Goal: Navigation & Orientation: Find specific page/section

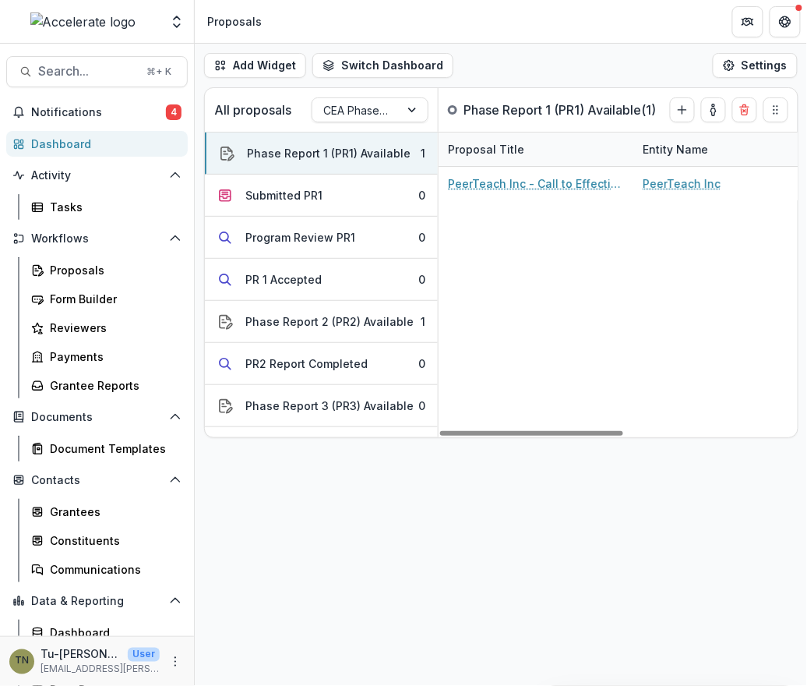
click at [569, 560] on div "Add Widget Switch Dashboard Proposals Default New Dashboard Settings All propos…" at bounding box center [501, 365] width 612 height 642
click at [138, 101] on button "Notifications 4" at bounding box center [97, 112] width 182 height 25
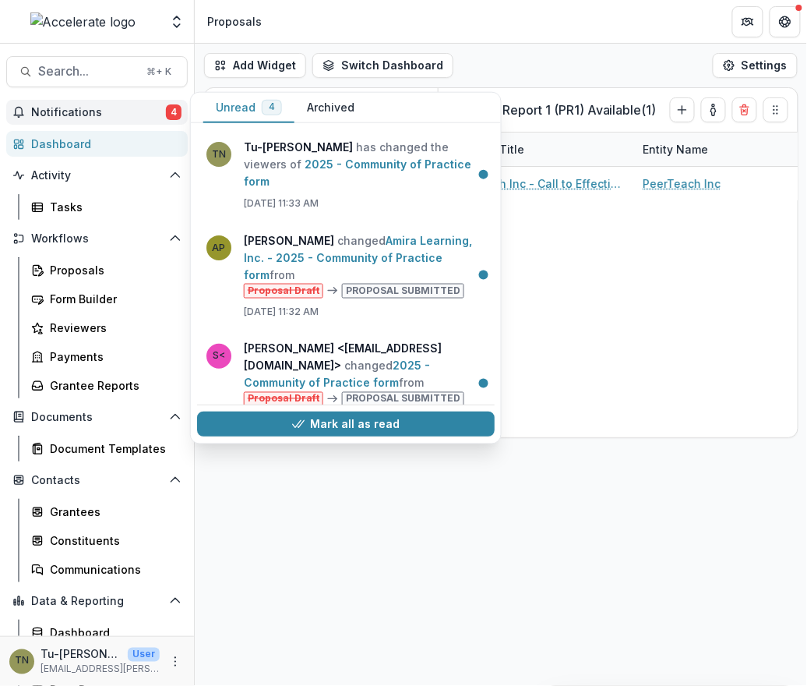
click at [137, 107] on span "Notifications" at bounding box center [98, 112] width 135 height 13
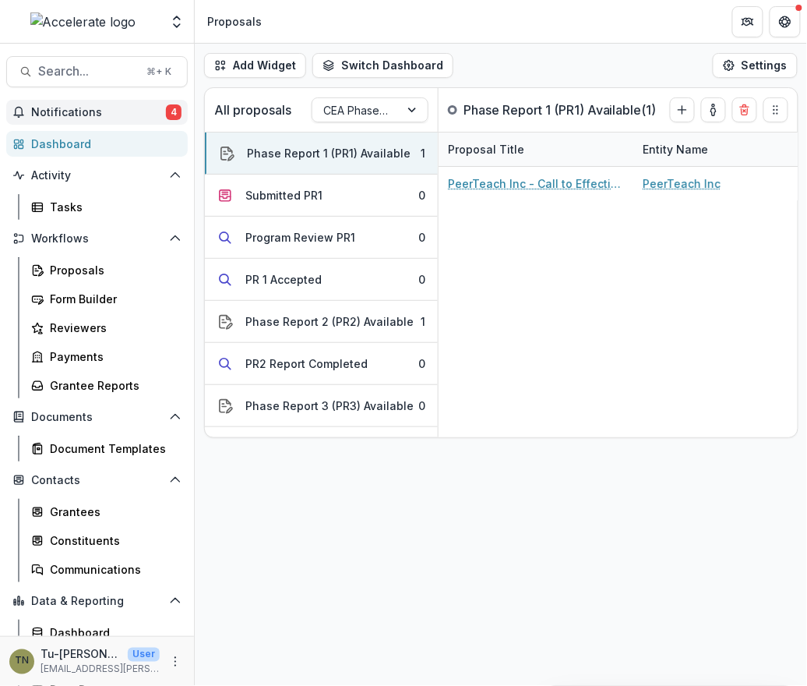
click at [134, 108] on span "Notifications" at bounding box center [98, 112] width 135 height 13
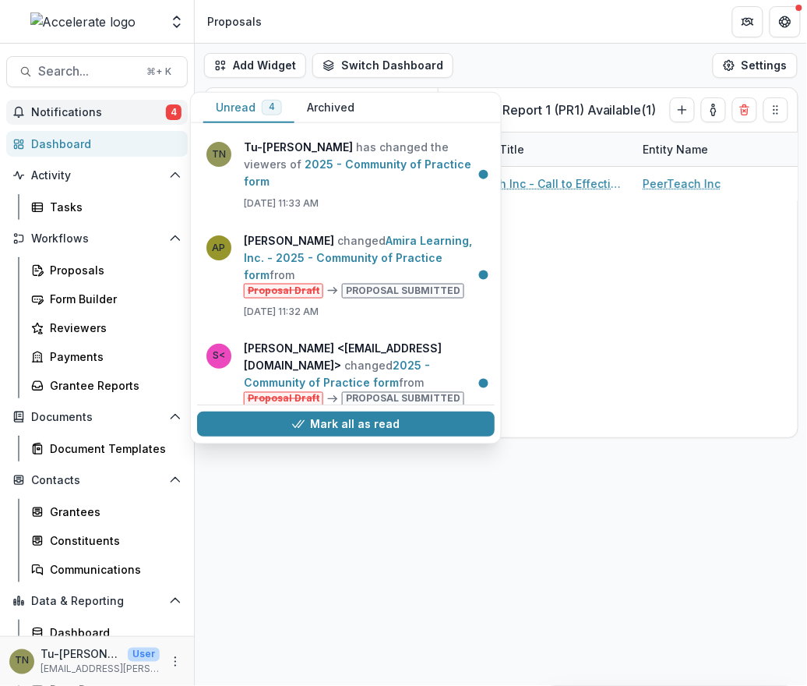
click at [318, 108] on button "Archived" at bounding box center [330, 108] width 72 height 30
click at [234, 102] on button "Unread 4" at bounding box center [248, 108] width 91 height 30
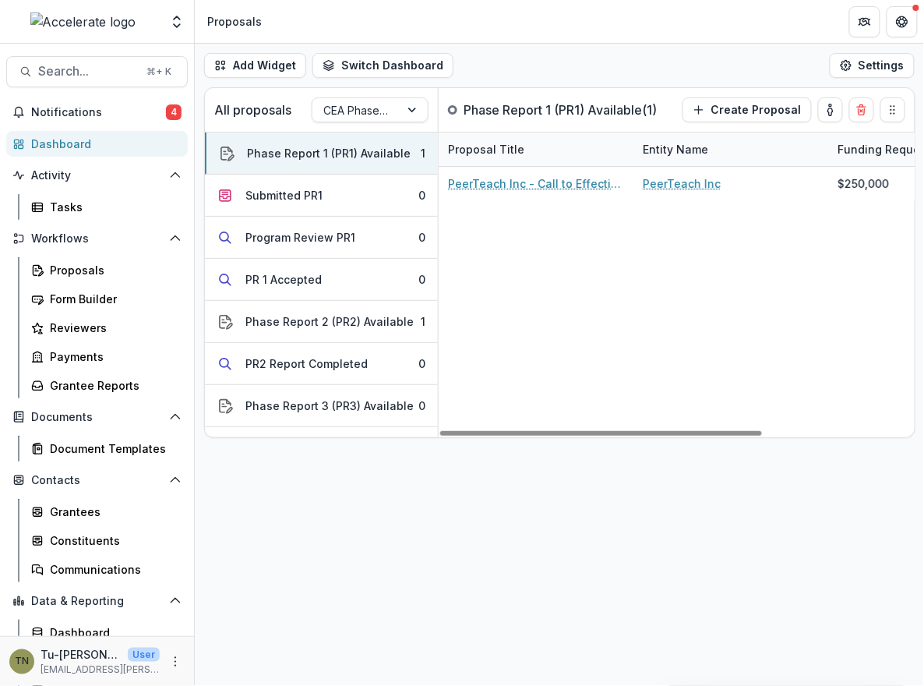
click at [605, 586] on div "Add Widget Switch Dashboard Proposals Default New Dashboard Settings All propos…" at bounding box center [559, 365] width 729 height 642
click at [132, 112] on span "Notifications" at bounding box center [98, 112] width 135 height 13
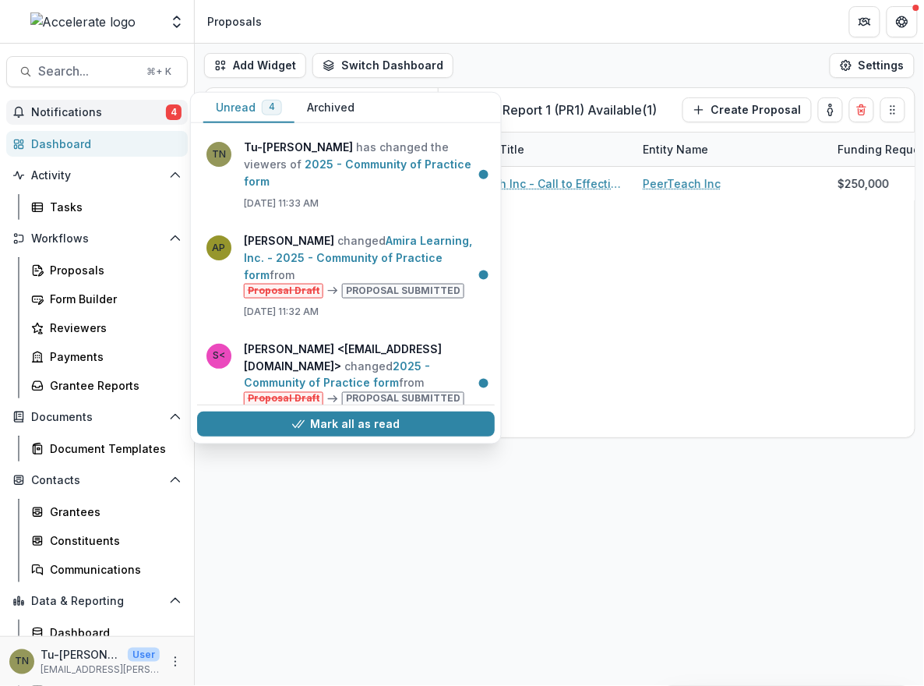
click at [132, 112] on span "Notifications" at bounding box center [98, 112] width 135 height 13
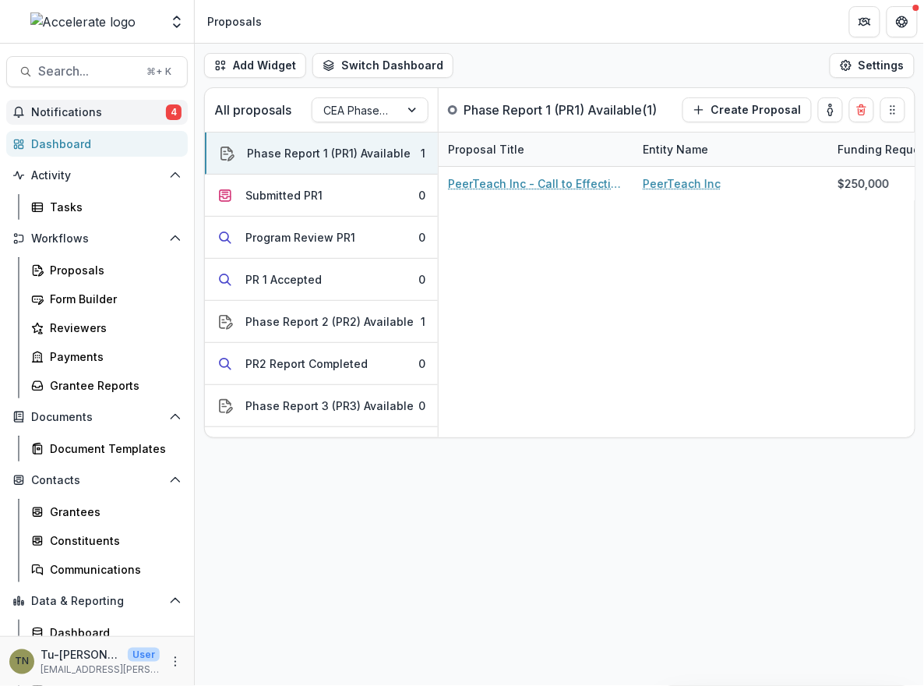
click at [132, 112] on span "Notifications" at bounding box center [98, 112] width 135 height 13
click at [104, 266] on div "Proposals" at bounding box center [112, 270] width 125 height 16
